Goal: Task Accomplishment & Management: Manage account settings

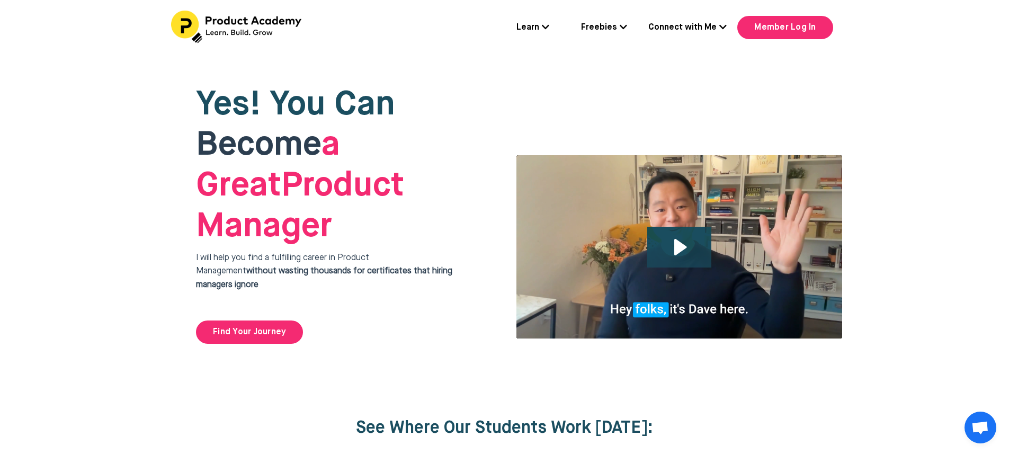
click at [66, 191] on div at bounding box center [504, 215] width 1009 height 318
click at [800, 24] on link "Member Log In" at bounding box center [784, 27] width 95 height 23
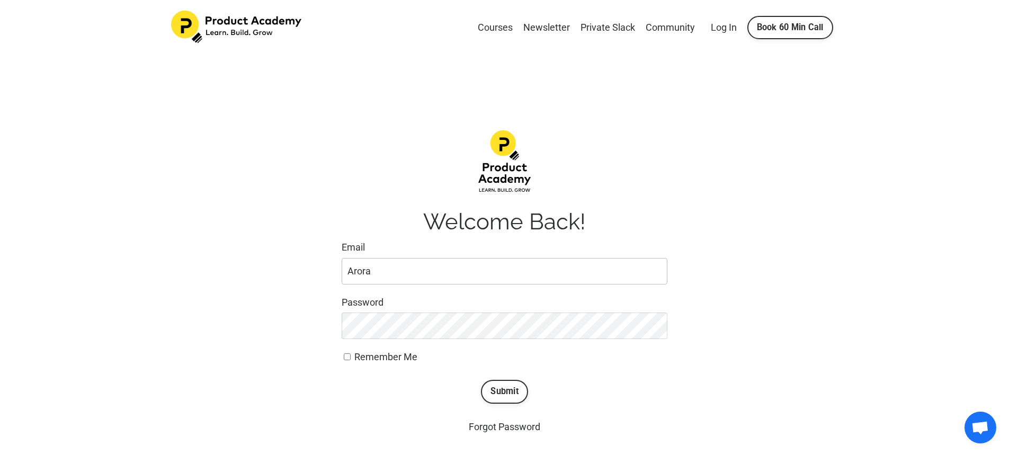
click at [357, 273] on input "Arora" at bounding box center [504, 271] width 326 height 26
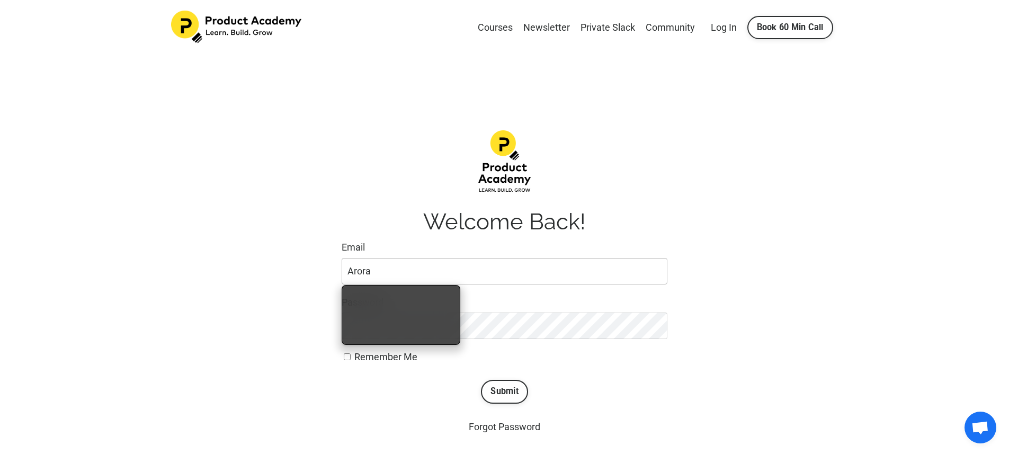
click at [357, 273] on input "Arora" at bounding box center [504, 271] width 326 height 26
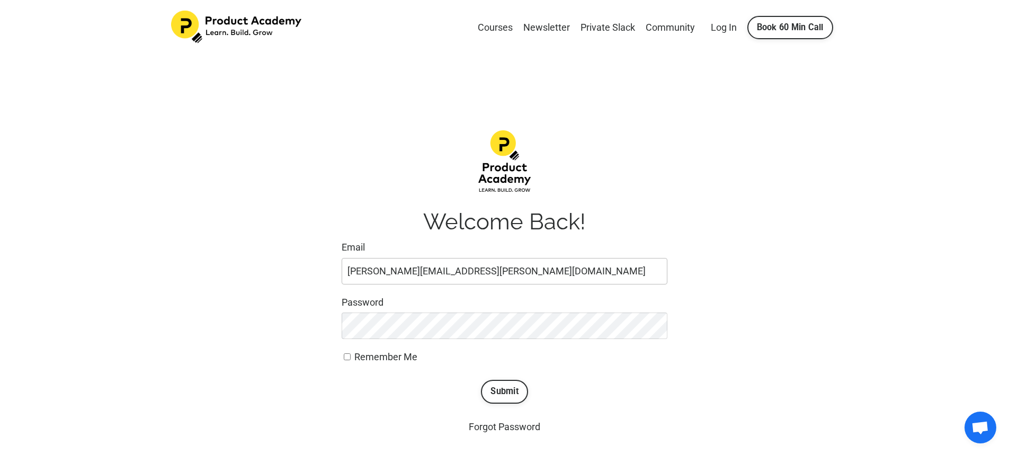
type input "sanchit.syd@gmail.com"
click at [281, 264] on div "Welcome Back! Email sanchit.syd@gmail.com Password Remember Me Submit Forgot Pa…" at bounding box center [504, 282] width 683 height 320
click at [511, 386] on button "Submit" at bounding box center [504, 391] width 47 height 23
